Goal: Information Seeking & Learning: Learn about a topic

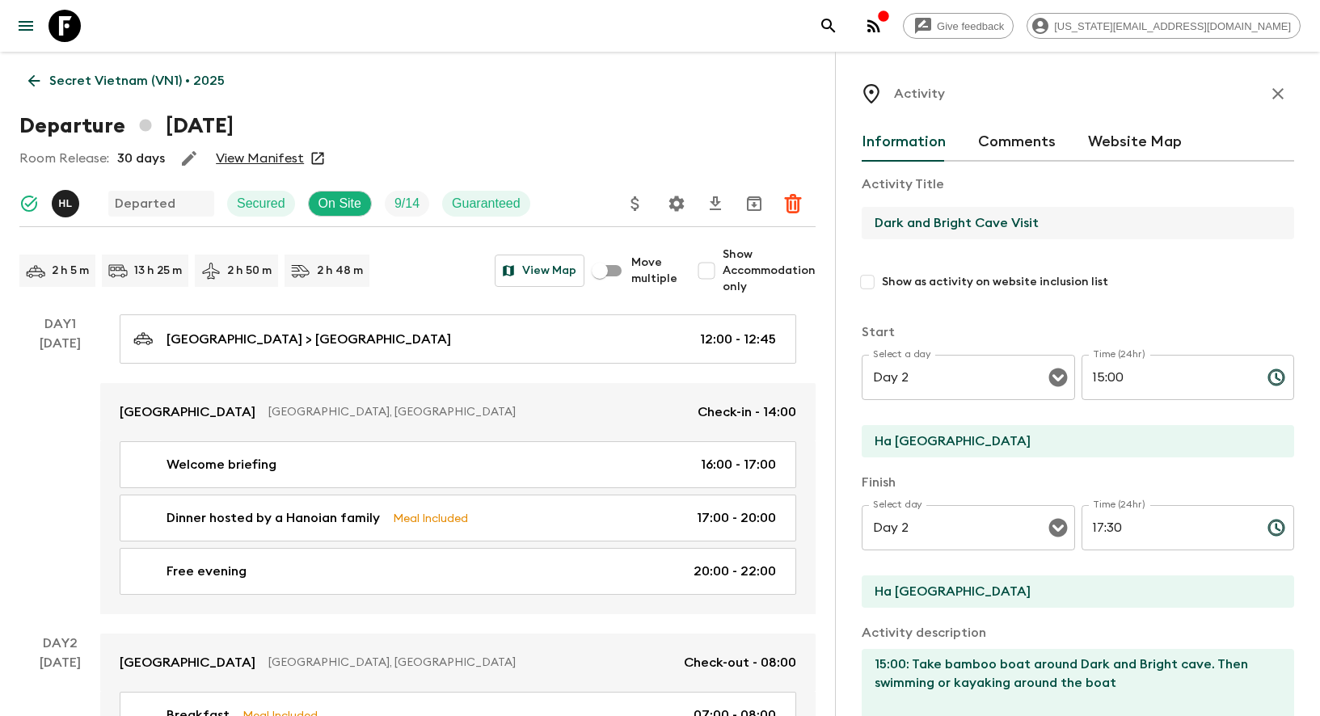
scroll to position [753, 0]
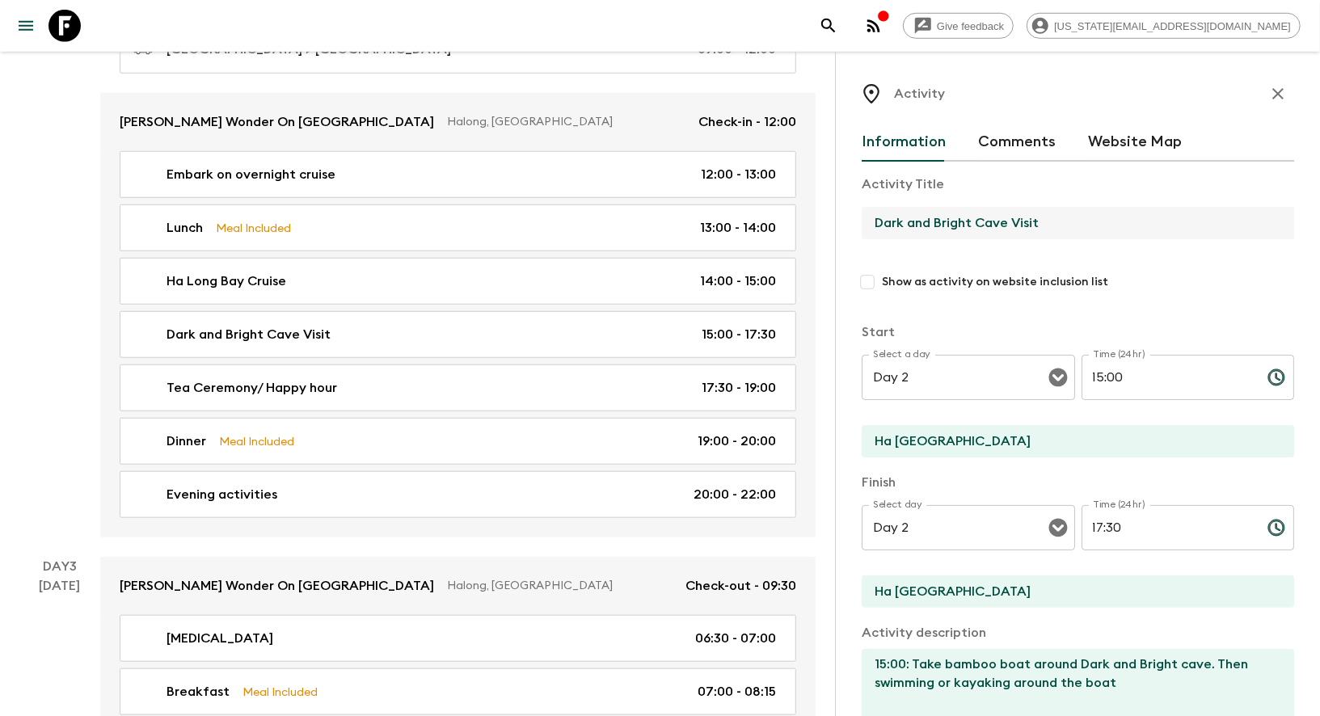
click at [61, 26] on icon at bounding box center [65, 26] width 32 height 32
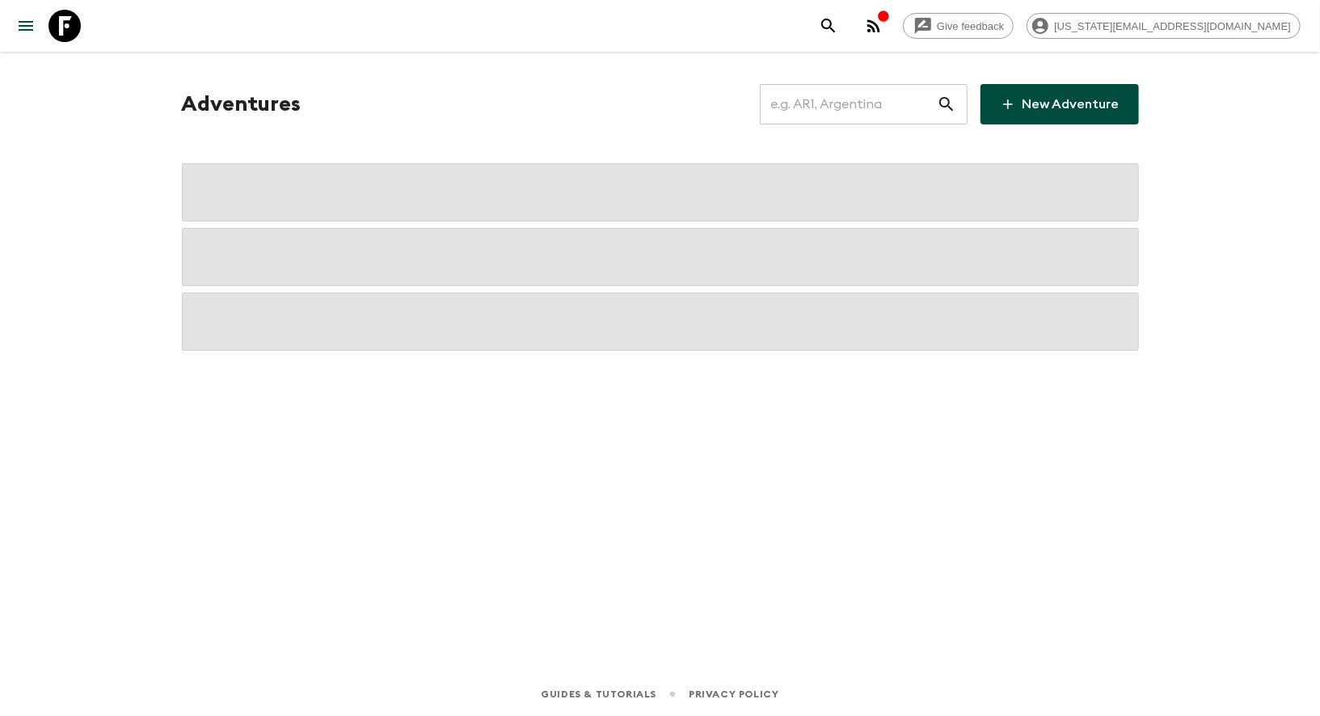
click at [61, 26] on icon at bounding box center [65, 26] width 32 height 32
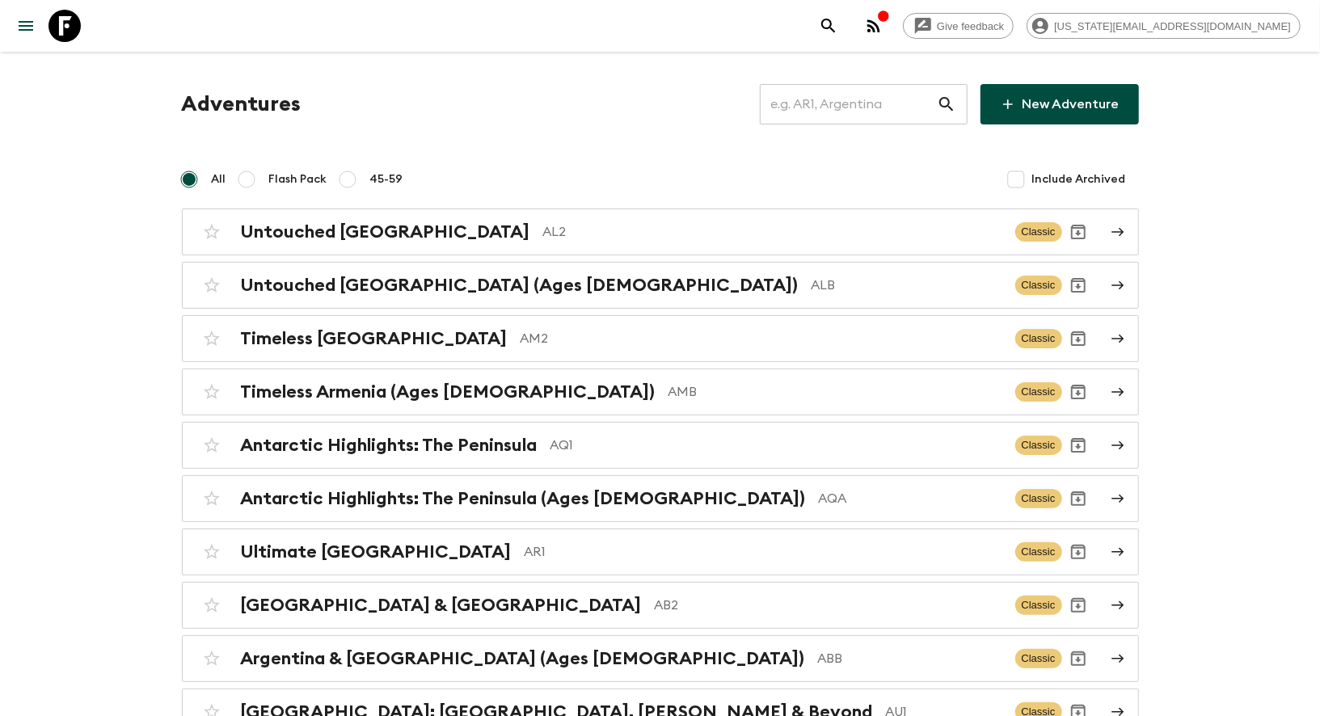
click at [823, 99] on input "text" at bounding box center [848, 104] width 177 height 45
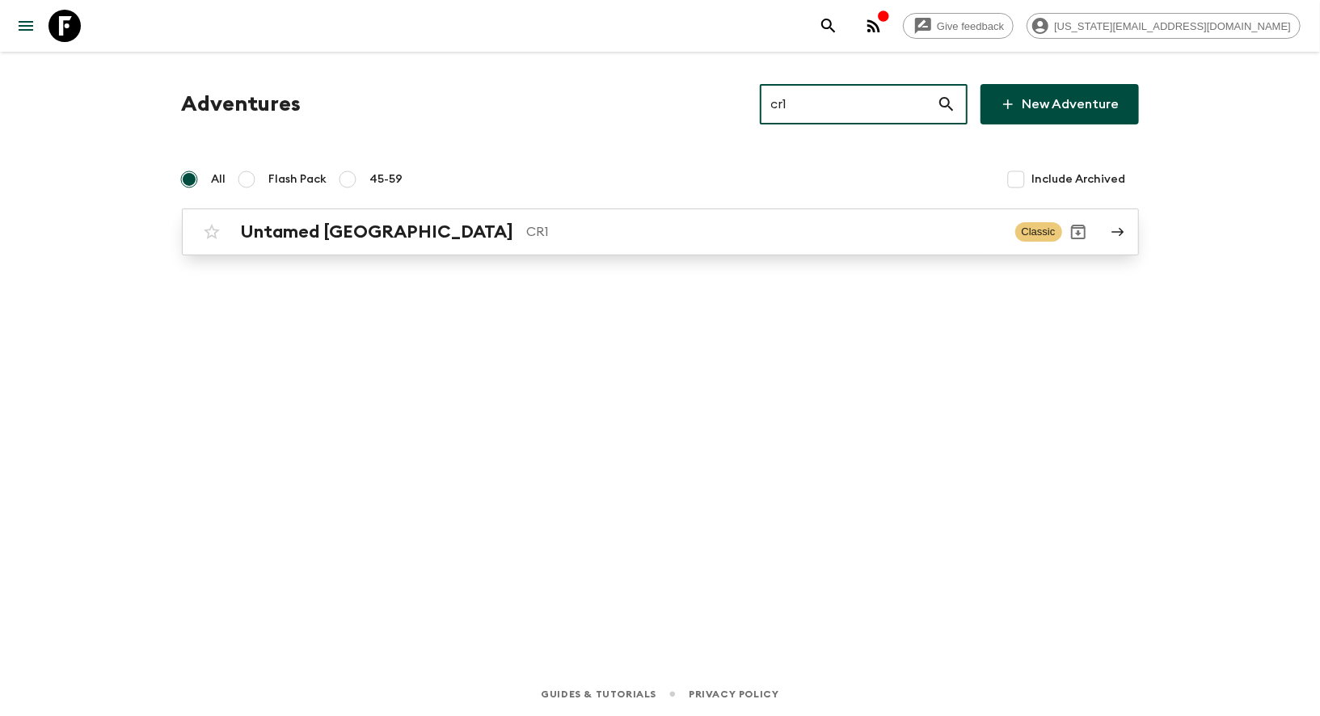
type input "cr1"
click at [313, 230] on h2 "Untamed [GEOGRAPHIC_DATA]" at bounding box center [377, 231] width 273 height 21
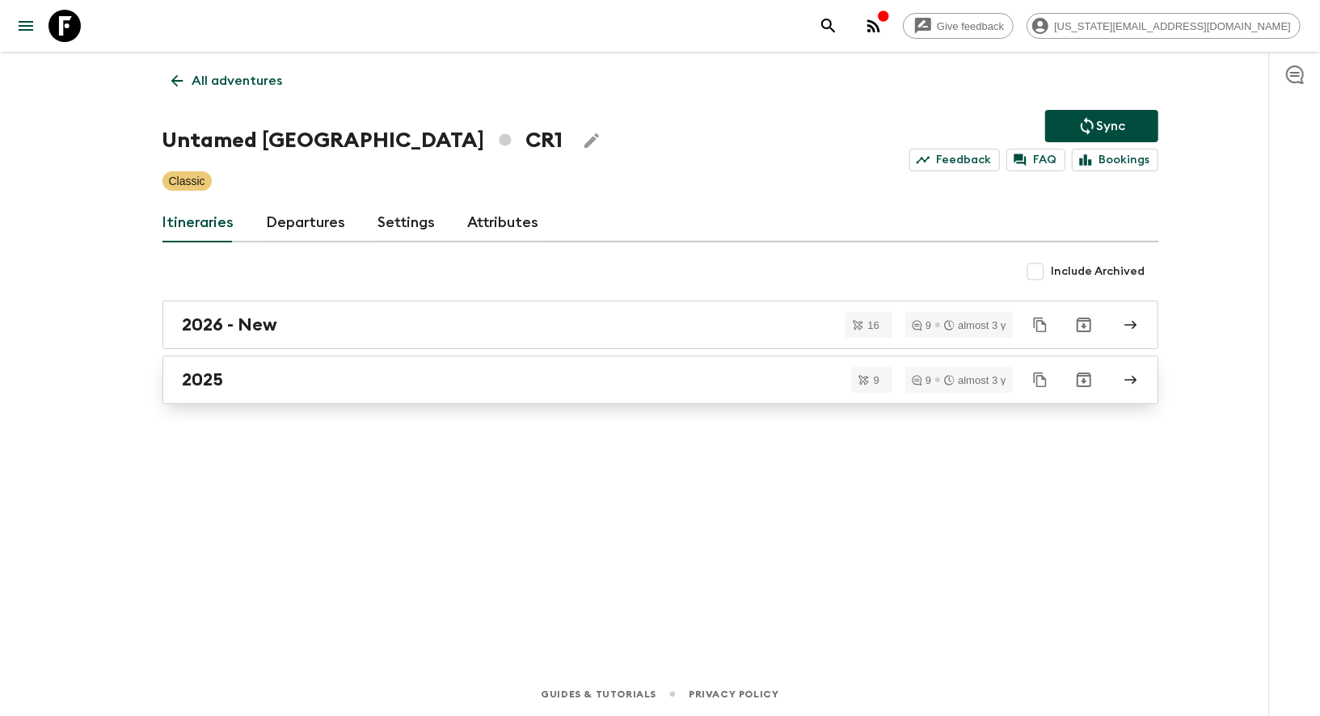
click at [200, 376] on h2 "2025" at bounding box center [203, 379] width 41 height 21
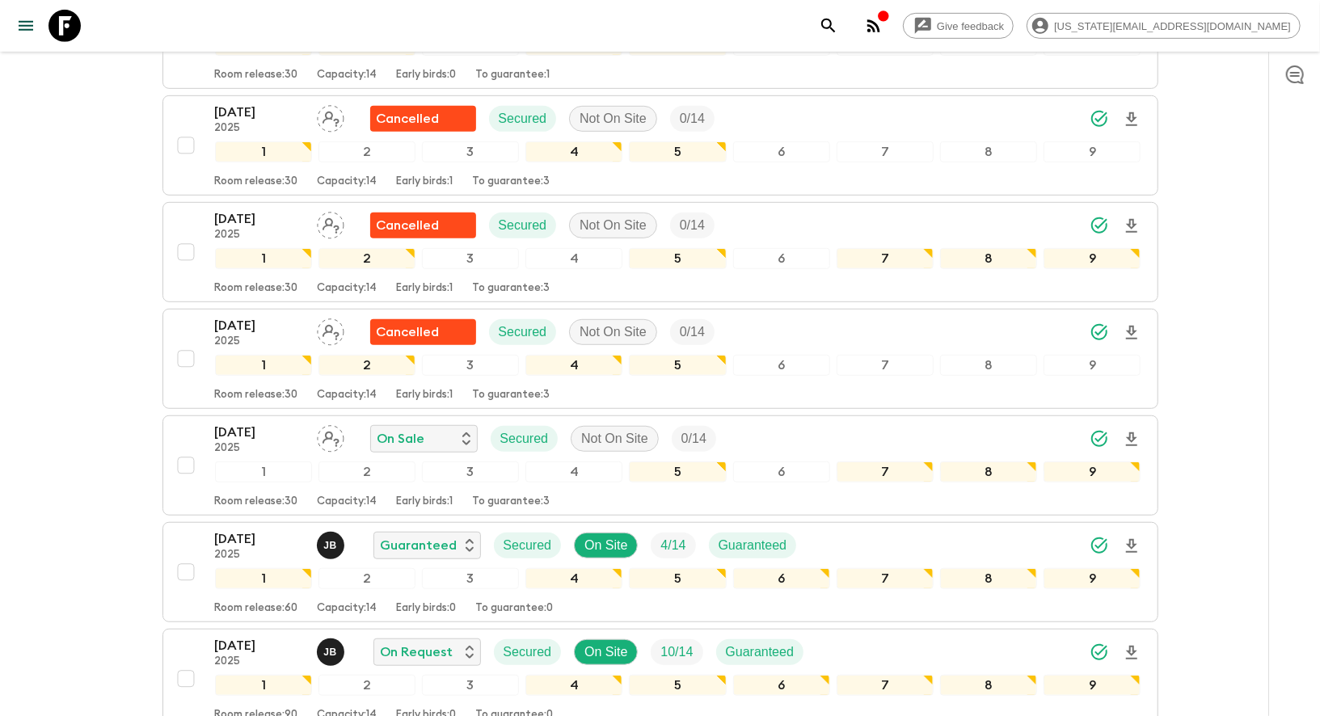
scroll to position [538, 0]
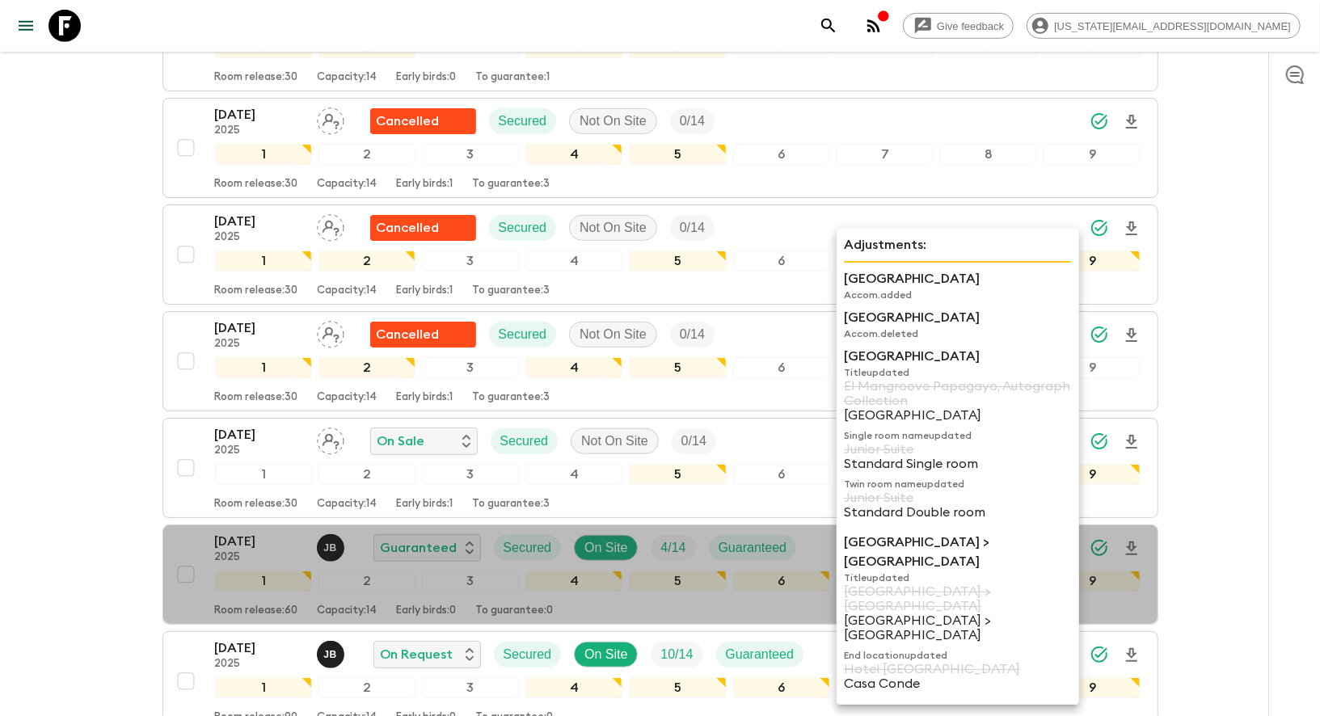
drag, startPoint x: 1038, startPoint y: 355, endPoint x: 841, endPoint y: 362, distance: 197.4
click at [841, 362] on div "Adjustments: [GEOGRAPHIC_DATA] Accom. added [GEOGRAPHIC_DATA] Accom. deleted [G…" at bounding box center [958, 466] width 243 height 477
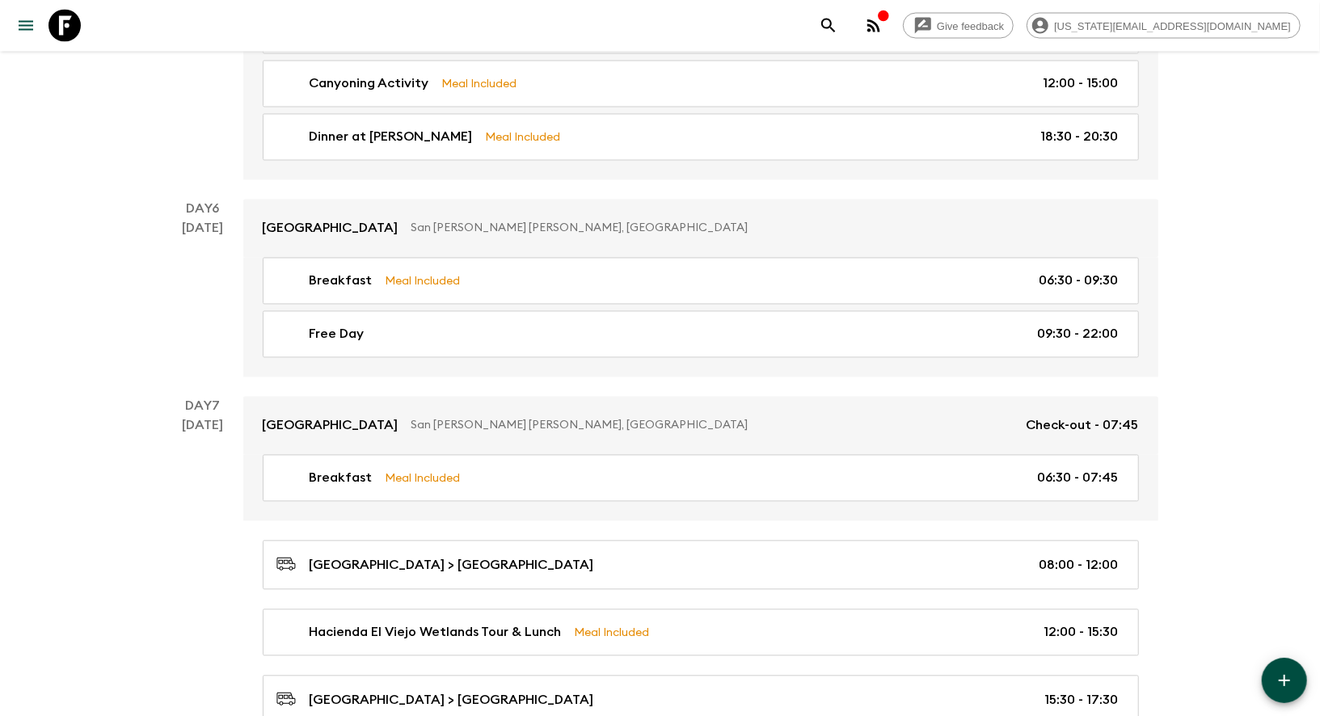
scroll to position [2538, 0]
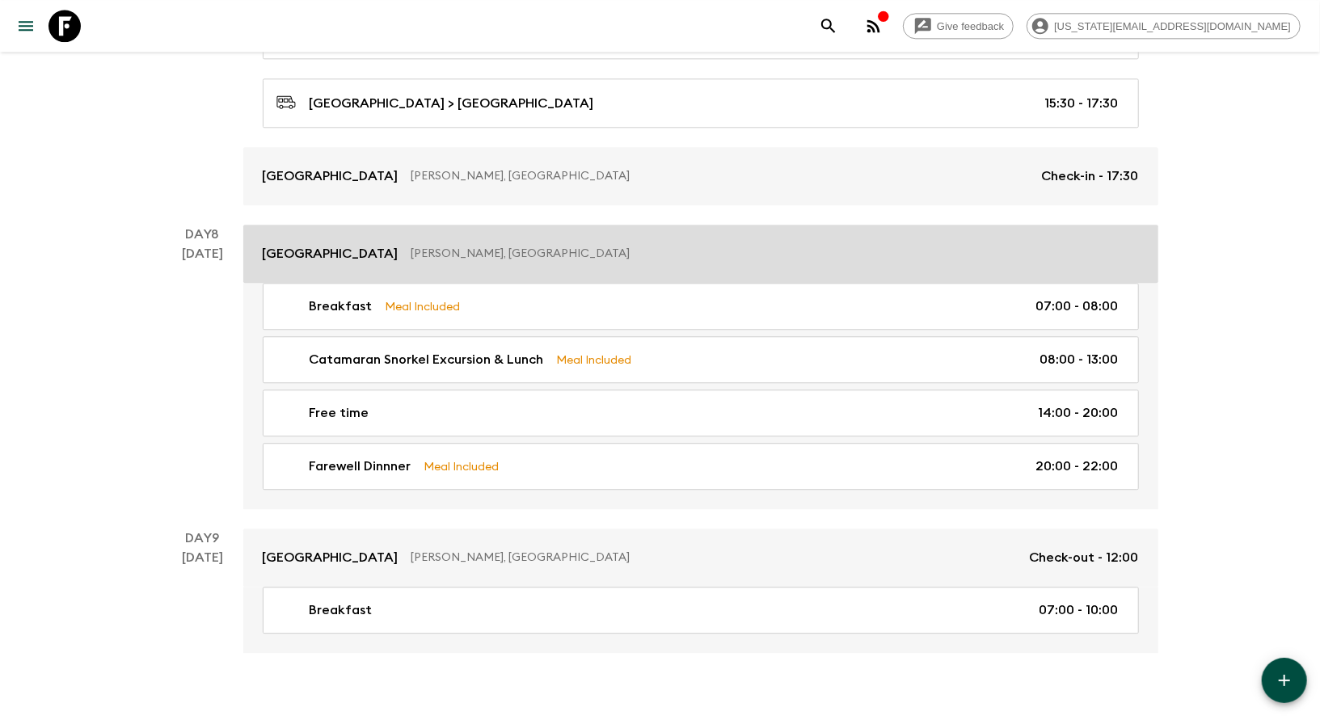
click at [392, 244] on p "[GEOGRAPHIC_DATA]" at bounding box center [331, 253] width 136 height 19
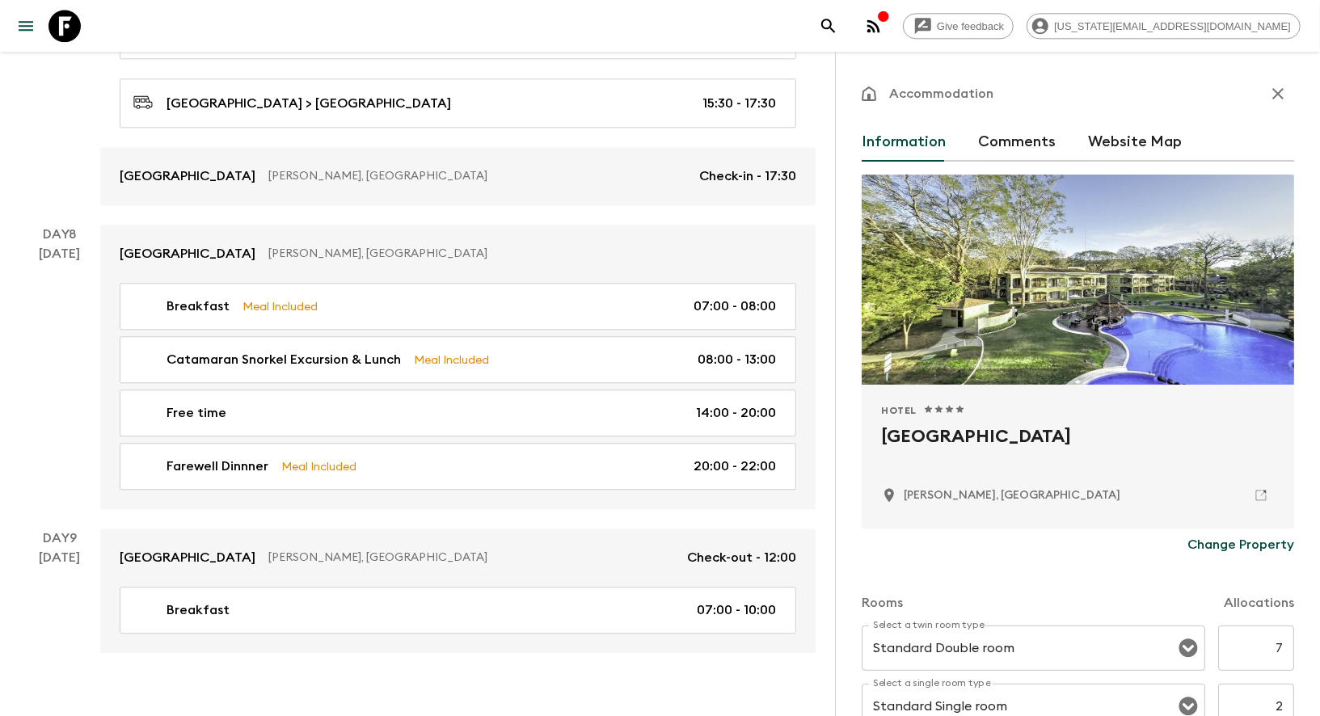
drag, startPoint x: 1154, startPoint y: 437, endPoint x: 884, endPoint y: 404, distance: 272.0
click at [887, 415] on div "Hotel 1 Star 2 Stars 3 Stars 4 Stars 5 Stars [GEOGRAPHIC_DATA], [GEOGRAPHIC_DAT…" at bounding box center [1078, 456] width 394 height 105
copy div "otel 1 Star 2 Stars 3 Stars 4 Stars 5 Stars [GEOGRAPHIC_DATA]"
click at [924, 458] on h2 "[GEOGRAPHIC_DATA]" at bounding box center [1078, 450] width 394 height 52
click at [924, 457] on h2 "[GEOGRAPHIC_DATA]" at bounding box center [1078, 450] width 394 height 52
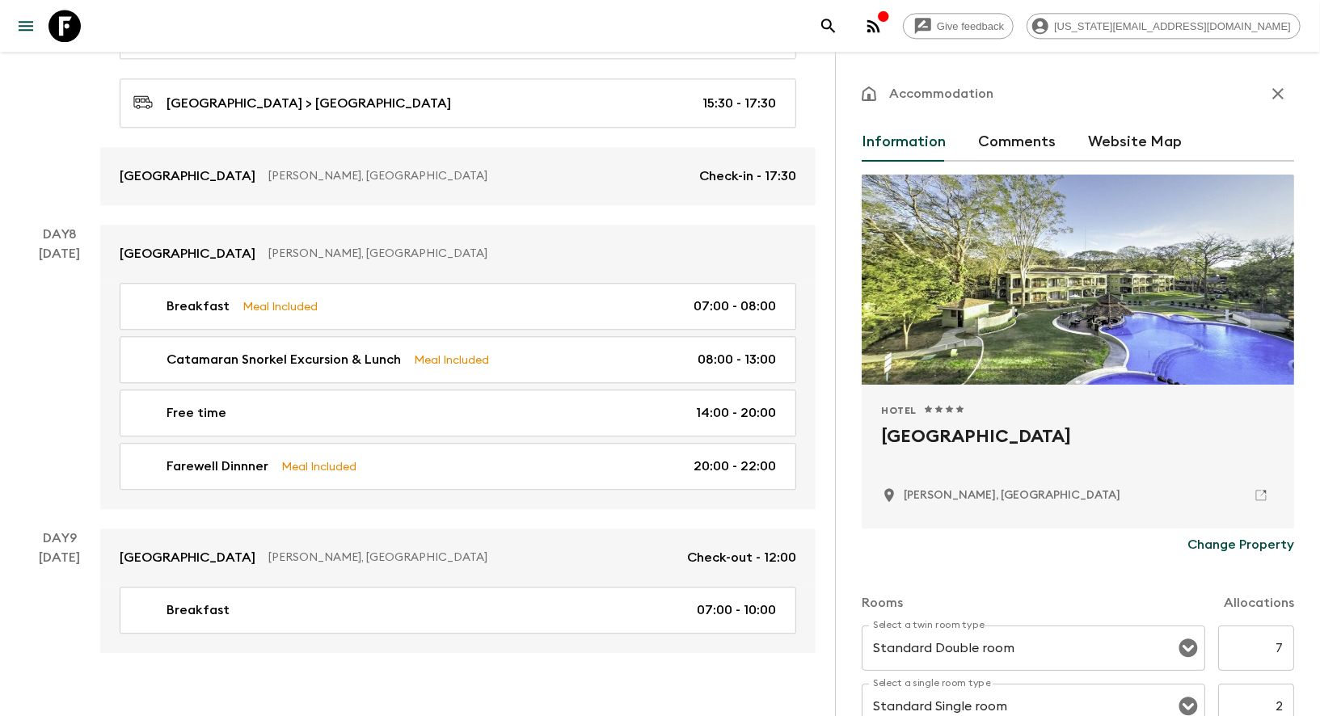
click at [925, 430] on h2 "[GEOGRAPHIC_DATA]" at bounding box center [1078, 450] width 394 height 52
copy div "[GEOGRAPHIC_DATA]"
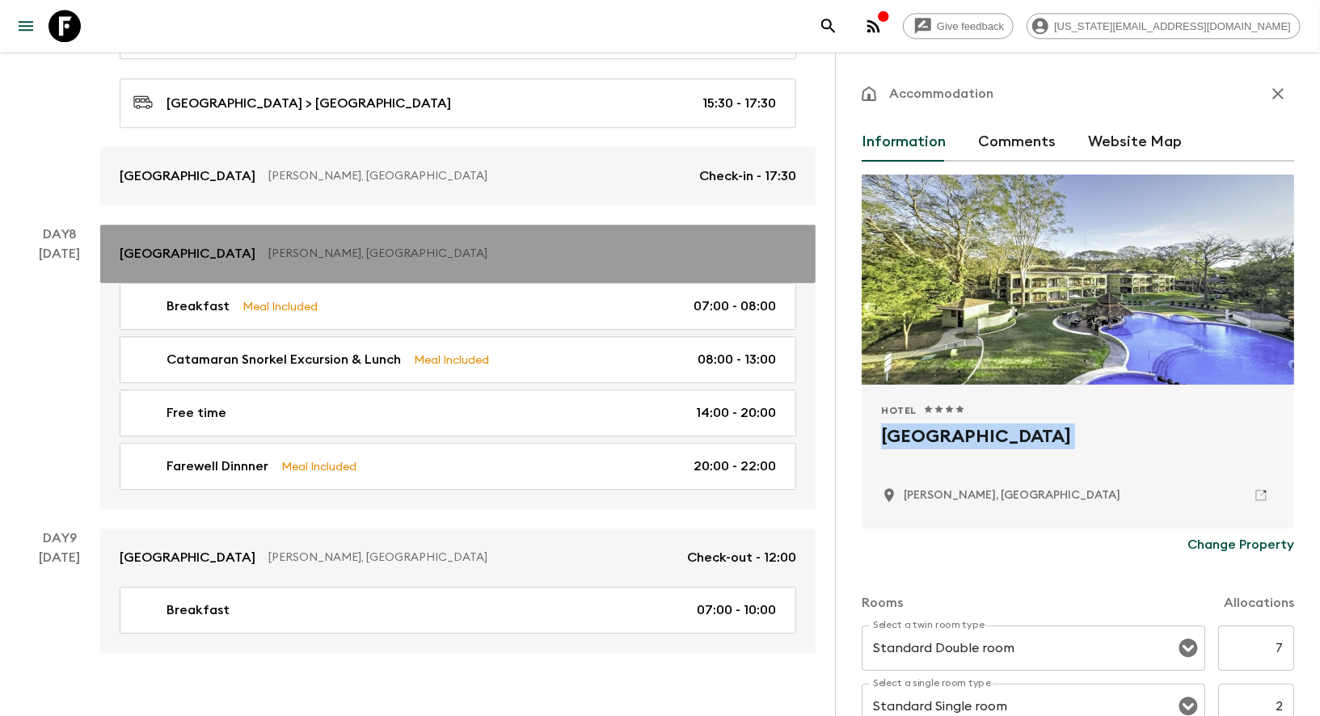
click at [155, 244] on p "[GEOGRAPHIC_DATA]" at bounding box center [188, 253] width 136 height 19
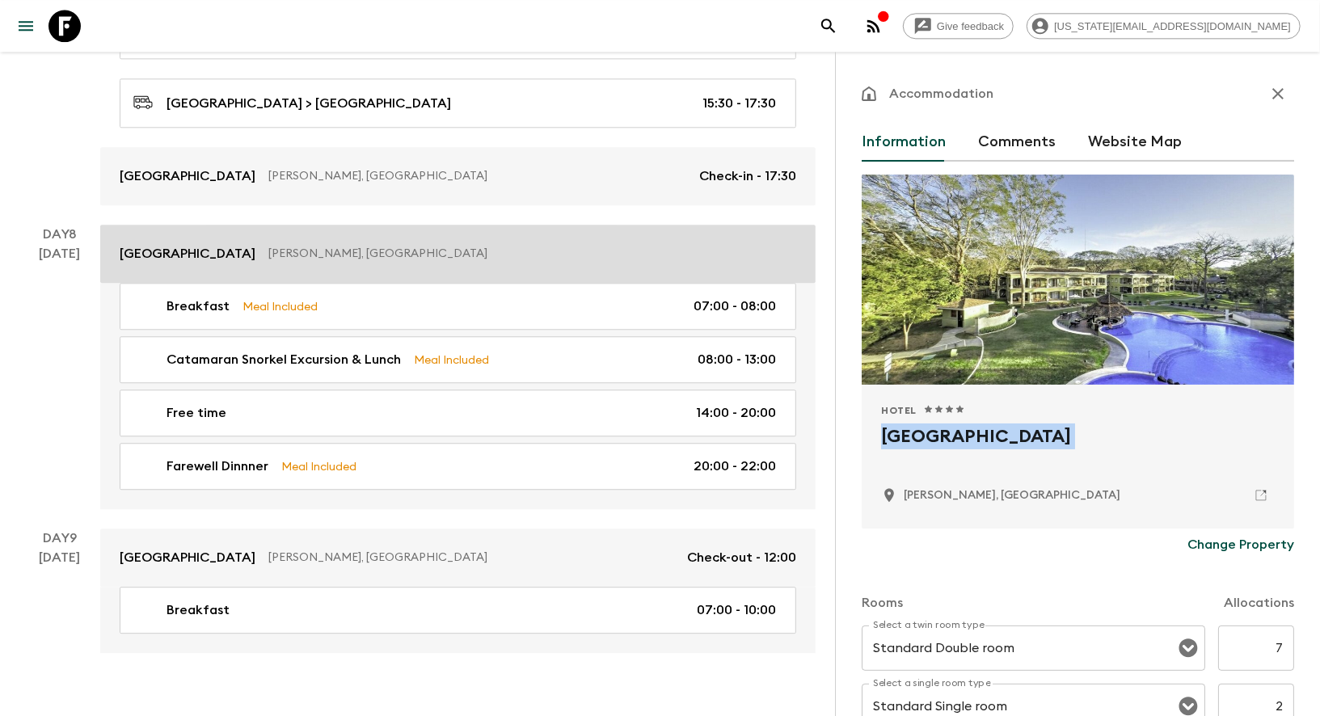
click at [517, 246] on p "[PERSON_NAME], [GEOGRAPHIC_DATA]" at bounding box center [525, 254] width 515 height 16
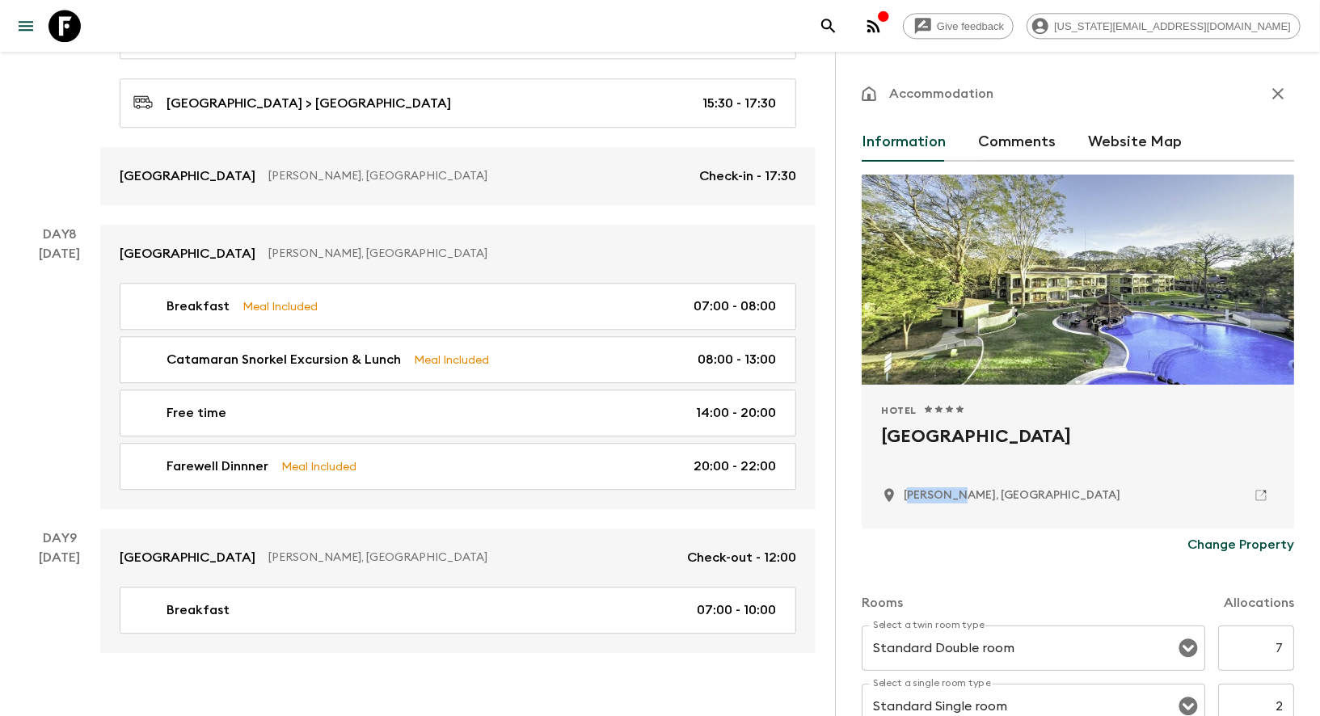
drag, startPoint x: 961, startPoint y: 496, endPoint x: 907, endPoint y: 495, distance: 54.2
click at [907, 495] on p "[PERSON_NAME], [GEOGRAPHIC_DATA]" at bounding box center [1012, 495] width 217 height 16
copy p "[PERSON_NAME],"
